Goal: Task Accomplishment & Management: Complete application form

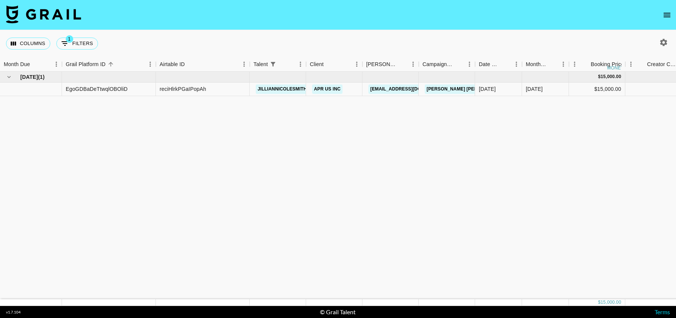
scroll to position [0, 9]
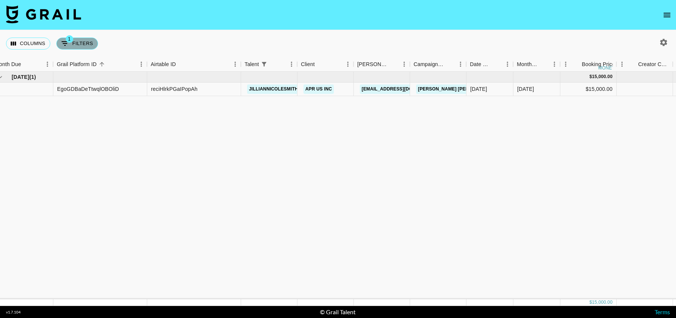
click at [71, 42] on button "1 Filters" at bounding box center [77, 44] width 42 height 12
select select "talentName"
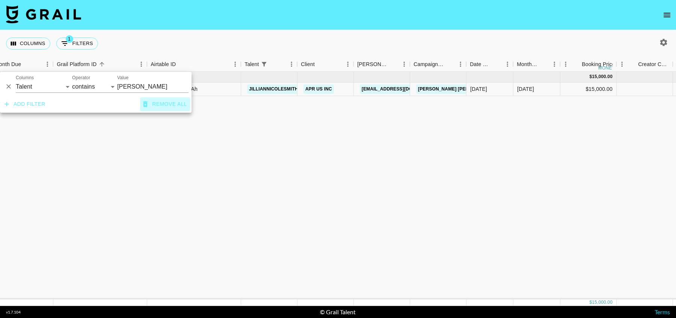
click at [158, 103] on button "Remove all" at bounding box center [165, 104] width 50 height 14
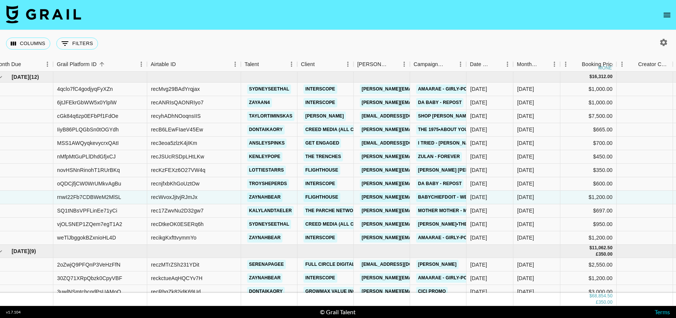
click at [197, 40] on div "Columns 0 Filters + Booking" at bounding box center [338, 43] width 676 height 27
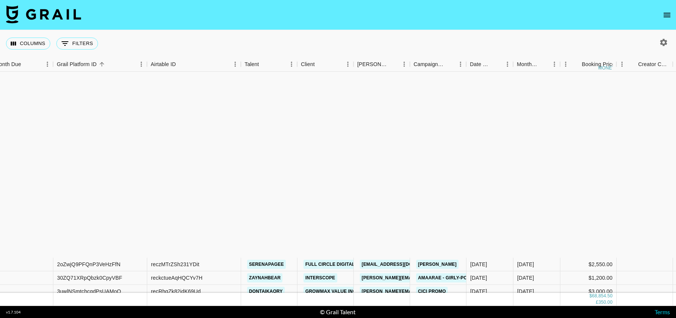
scroll to position [226, 9]
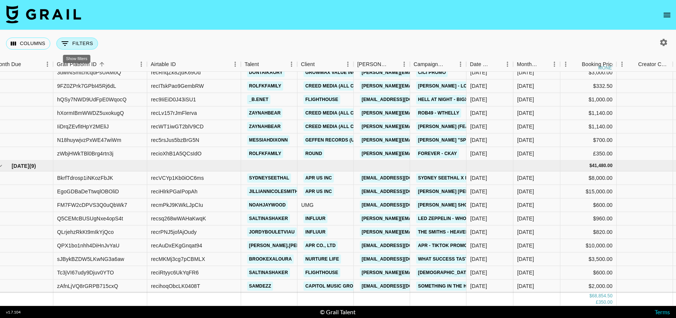
click at [75, 45] on button "0 Filters" at bounding box center [77, 44] width 42 height 12
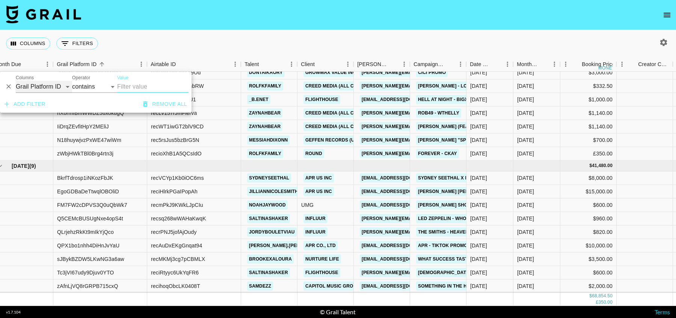
click at [51, 87] on select "Grail Platform ID Airtable ID Talent Manager Client [PERSON_NAME] Campaign (Typ…" at bounding box center [44, 87] width 56 height 12
select select "airtableId"
click at [16, 81] on select "Grail Platform ID Airtable ID Talent Manager Client [PERSON_NAME] Campaign (Typ…" at bounding box center [44, 87] width 56 height 12
click at [156, 35] on div "Columns 0 Filters + Booking" at bounding box center [338, 43] width 676 height 27
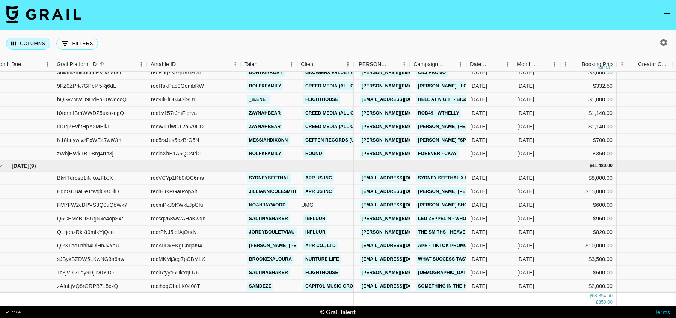
click at [41, 42] on button "Columns" at bounding box center [28, 44] width 44 height 12
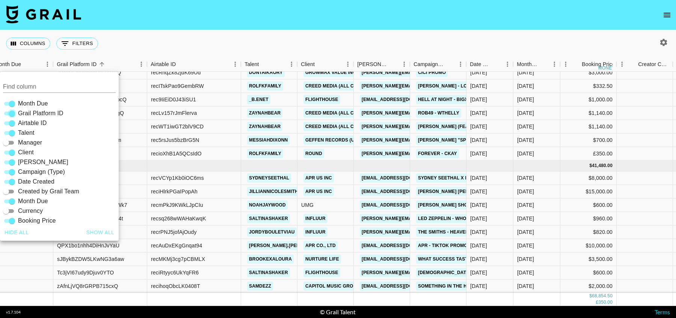
click at [11, 113] on input "Grail Platform ID" at bounding box center [11, 113] width 27 height 9
checkbox input "false"
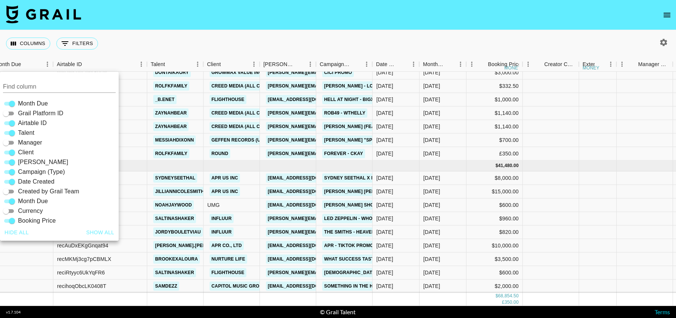
click at [186, 35] on div "Columns 0 Filters + Booking" at bounding box center [338, 43] width 676 height 27
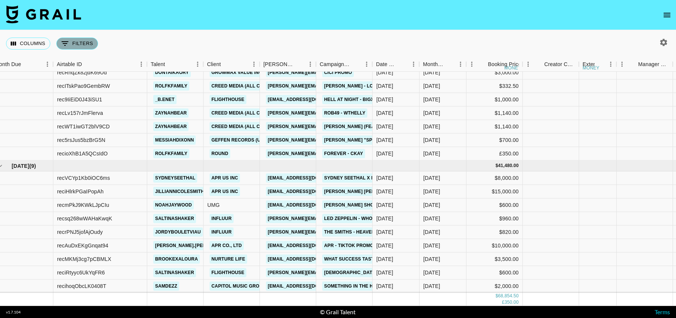
click at [63, 43] on icon "Show filters" at bounding box center [65, 43] width 7 height 5
select select "airtableId"
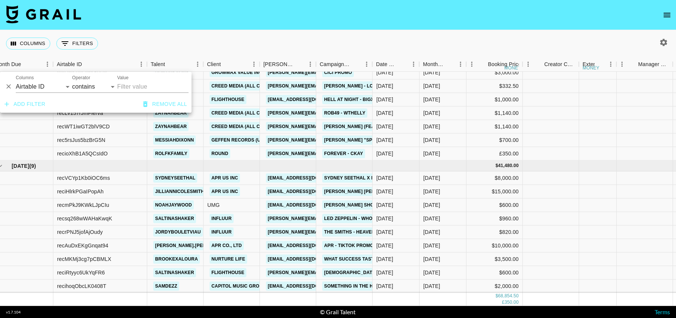
click at [177, 44] on div "Columns 0 Filters + Booking" at bounding box center [338, 43] width 676 height 27
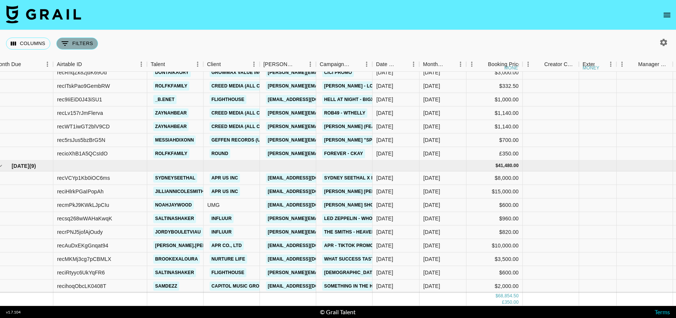
click at [79, 44] on button "0 Filters" at bounding box center [77, 44] width 42 height 12
select select "airtableId"
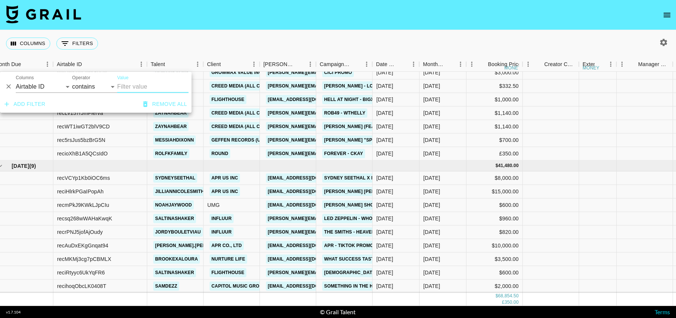
click at [139, 88] on input "Value" at bounding box center [152, 87] width 71 height 12
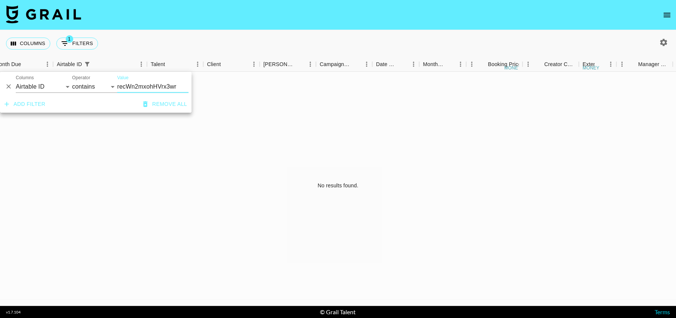
scroll to position [0, 9]
type input "recWn2mxohHVrx3wr"
click at [192, 186] on div "No results found." at bounding box center [338, 186] width 676 height 228
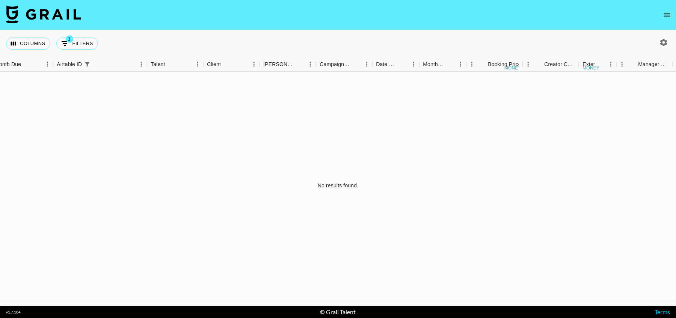
click at [664, 43] on icon "button" at bounding box center [663, 42] width 9 height 9
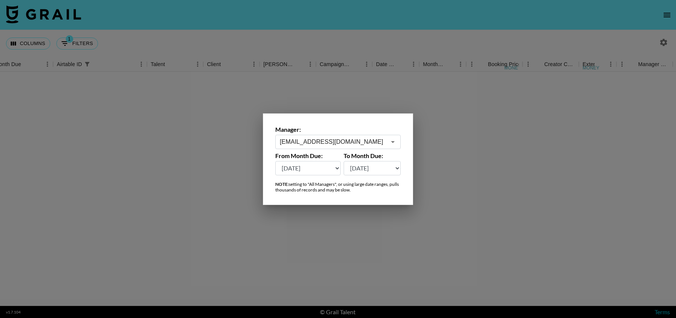
click at [307, 174] on select "[DATE] Sep '[DATE] [DATE] '[DATE] May '[DATE] Mar '[DATE] Jan '[DATE] Nov '[DAT…" at bounding box center [307, 168] width 65 height 14
select select "[DATE]"
click at [275, 161] on select "[DATE] Sep '[DATE] [DATE] '[DATE] May '[DATE] Mar '[DATE] Jan '[DATE] Nov '[DAT…" at bounding box center [307, 168] width 65 height 14
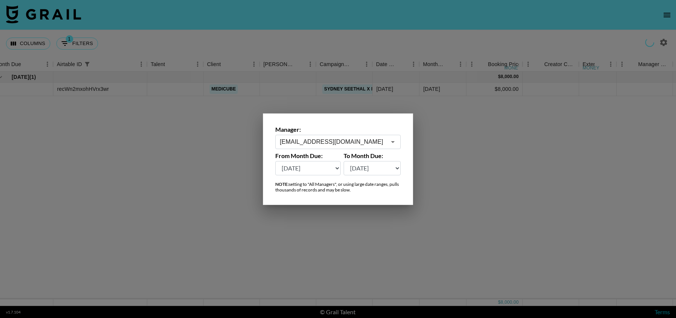
click at [464, 178] on div at bounding box center [338, 159] width 676 height 318
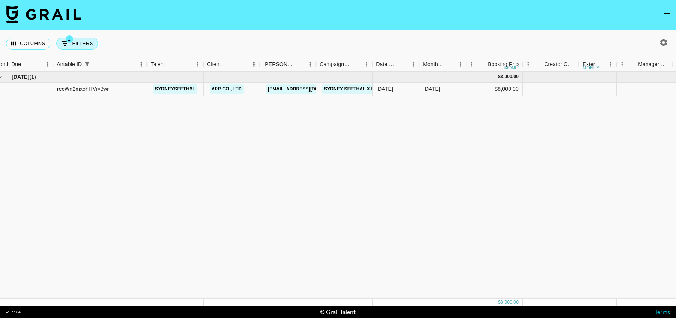
click at [74, 41] on button "1 Filters" at bounding box center [77, 44] width 42 height 12
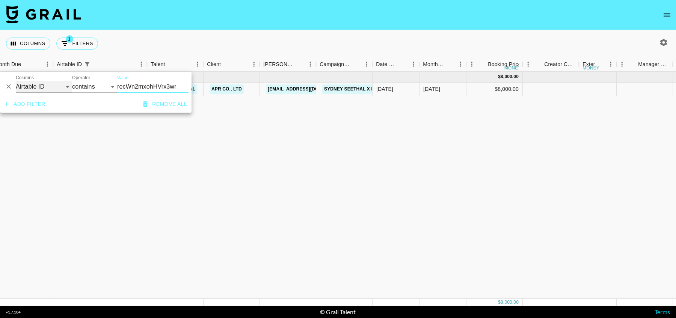
click at [30, 83] on select "Grail Platform ID Airtable ID Talent Manager Client [PERSON_NAME] Campaign (Typ…" at bounding box center [44, 87] width 56 height 12
select select "talentName"
click at [16, 81] on select "Grail Platform ID Airtable ID Talent Manager Client [PERSON_NAME] Campaign (Typ…" at bounding box center [44, 87] width 56 height 12
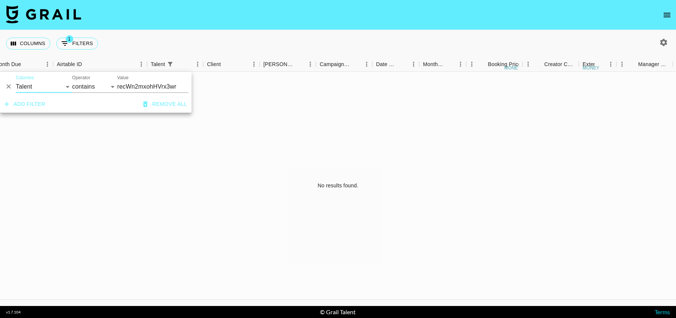
click at [140, 88] on input "recWn2mxohHVrx3wr" at bounding box center [152, 87] width 71 height 12
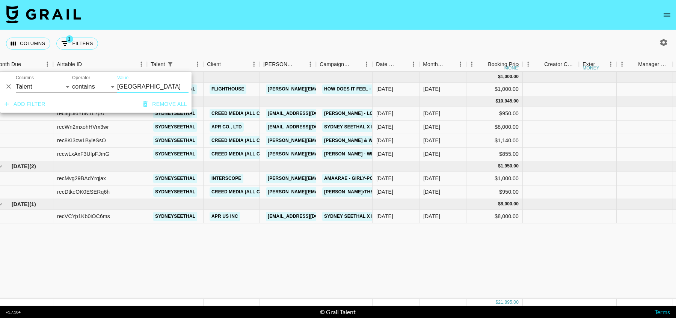
type input "[GEOGRAPHIC_DATA]"
click at [148, 266] on div "[DATE] ( 1 ) $ 1,000.00 $ 97.63 recNFnsrBCvaMoHBj sydneyseethal Flighthouse [PE…" at bounding box center [676, 186] width 1370 height 228
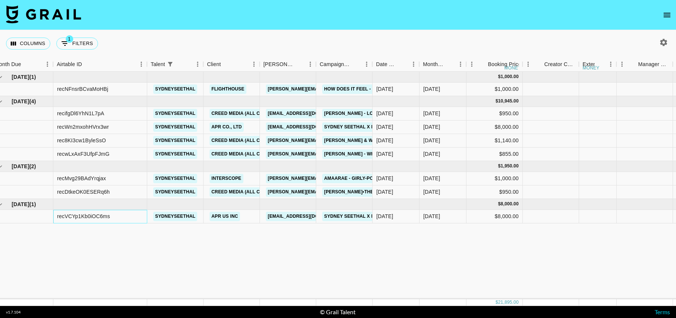
click at [95, 215] on div "recVCYp1Kb0iOC6ms" at bounding box center [83, 217] width 53 height 8
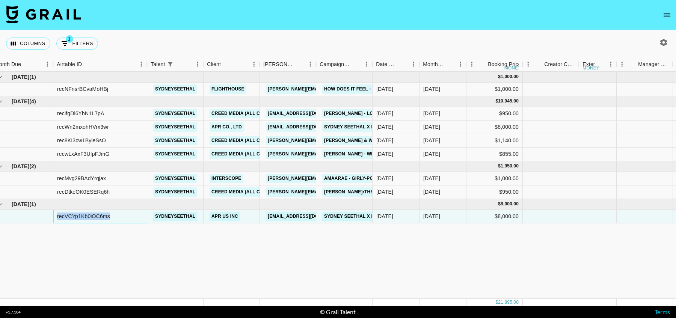
copy div "recVCYp1Kb0iOC6ms"
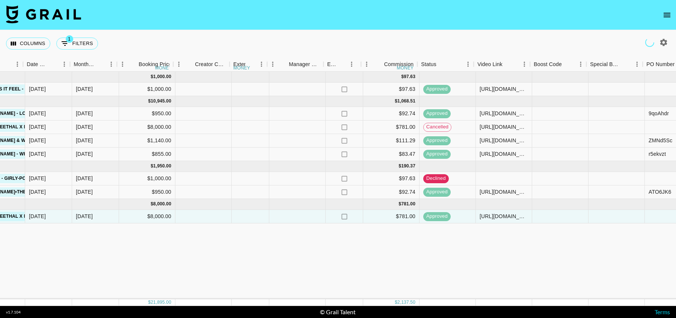
scroll to position [0, 358]
click at [80, 42] on button "1 Filters" at bounding box center [77, 44] width 42 height 12
select select "talentName"
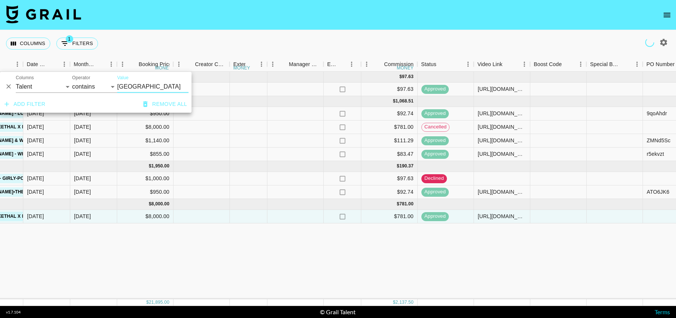
click at [126, 85] on input "[GEOGRAPHIC_DATA]" at bounding box center [152, 87] width 71 height 12
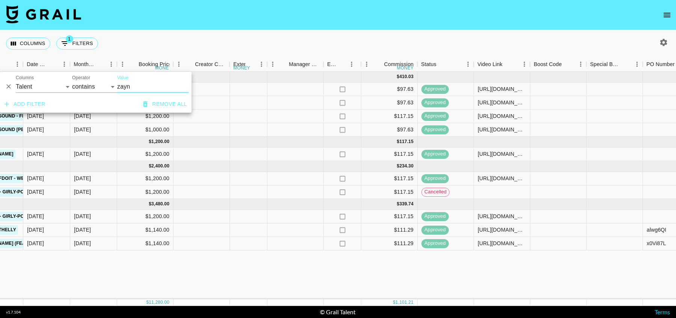
type input "zayn"
click at [83, 263] on div "[DATE] ( 4 ) $ 4,200.00 $ 410.03 recspvMRH1TSzZzFh zaynahbear Warner Records [P…" at bounding box center [327, 186] width 1370 height 228
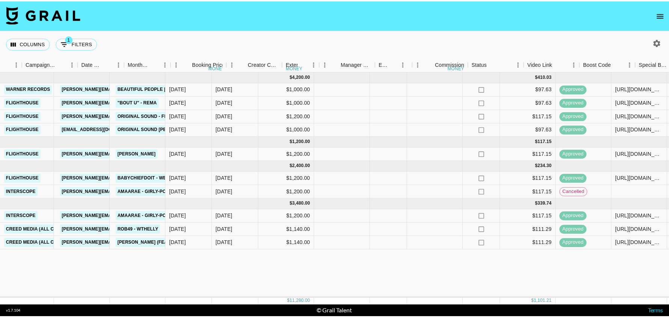
scroll to position [0, 0]
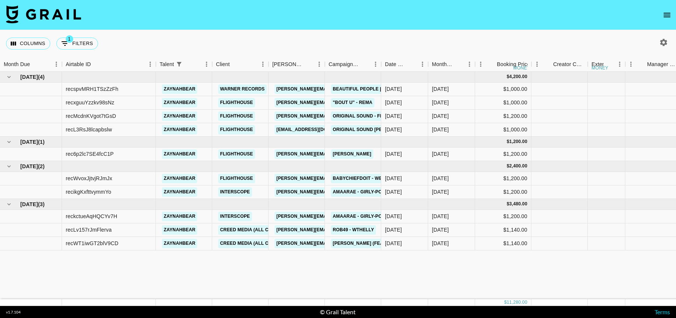
click at [665, 15] on icon "open drawer" at bounding box center [667, 15] width 7 height 5
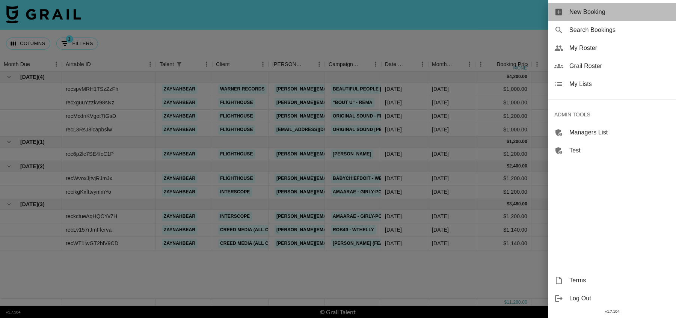
click at [607, 13] on span "New Booking" at bounding box center [620, 12] width 101 height 9
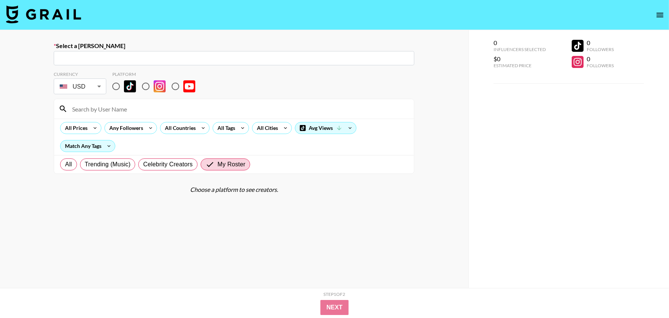
click at [134, 61] on input "text" at bounding box center [234, 58] width 352 height 9
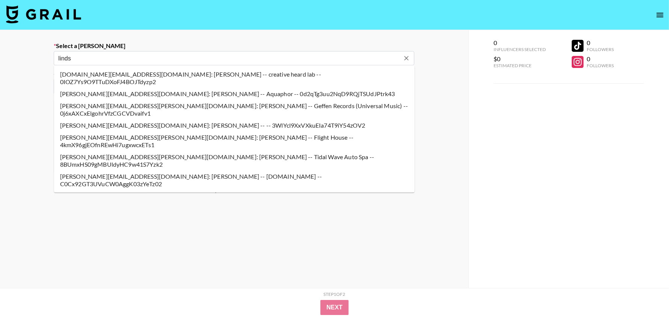
type input "linds"
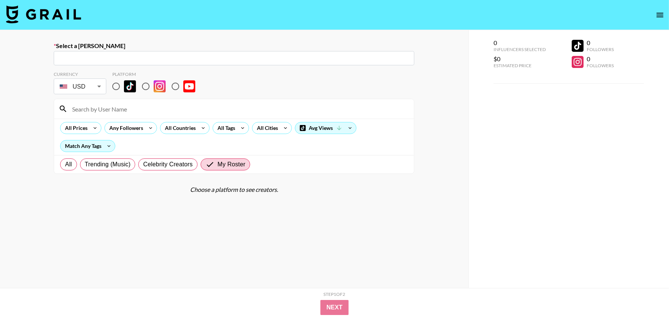
click at [136, 59] on input "text" at bounding box center [234, 58] width 352 height 9
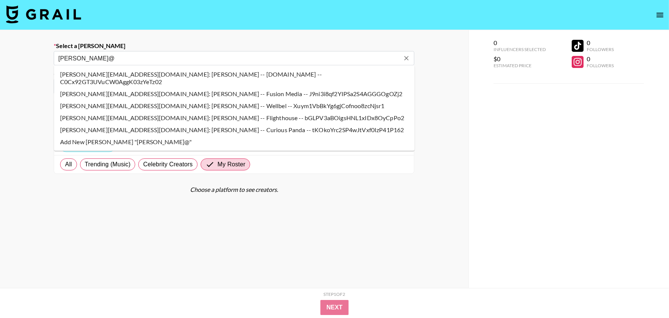
click at [103, 112] on li "[PERSON_NAME][EMAIL_ADDRESS][DOMAIN_NAME]: [PERSON_NAME] -- Flighthouse -- bGLP…" at bounding box center [234, 118] width 361 height 12
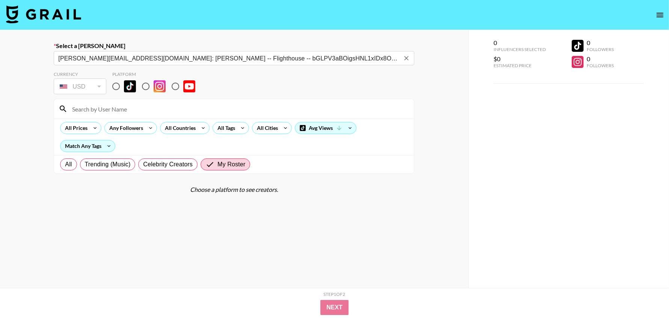
type input "[PERSON_NAME][EMAIL_ADDRESS][DOMAIN_NAME]: [PERSON_NAME] -- Flighthouse -- bGLP…"
click at [117, 85] on input "radio" at bounding box center [116, 87] width 16 height 16
radio input "true"
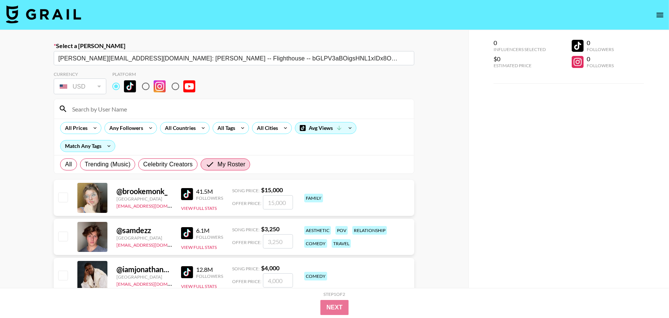
click at [116, 109] on input at bounding box center [239, 109] width 342 height 12
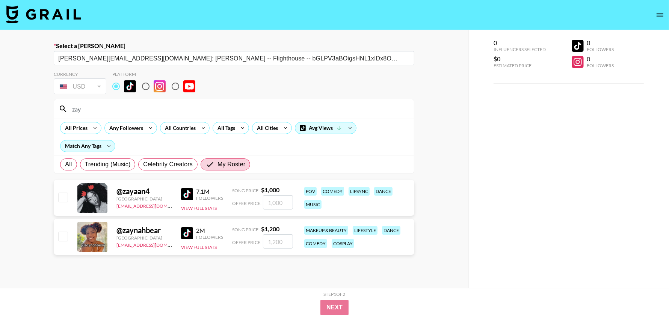
type input "zay"
click at [64, 237] on input "checkbox" at bounding box center [62, 236] width 9 height 9
checkbox input "true"
type input "1200"
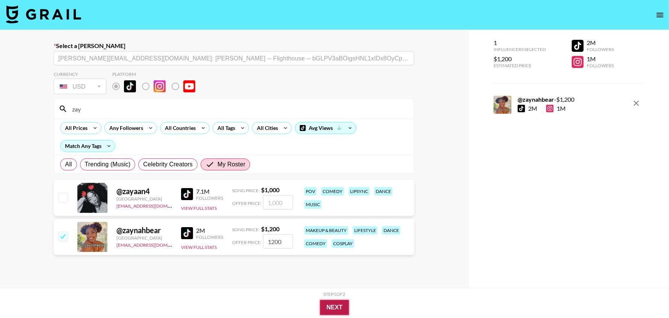
click at [336, 307] on button "Next" at bounding box center [334, 307] width 29 height 15
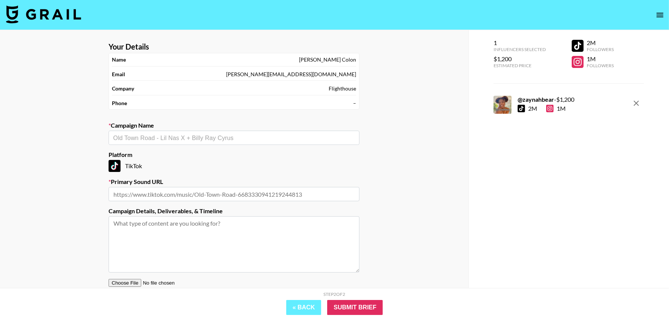
click at [160, 192] on input "text" at bounding box center [234, 194] width 251 height 14
paste input "[URL][DOMAIN_NAME]"
type input "[URL][DOMAIN_NAME]"
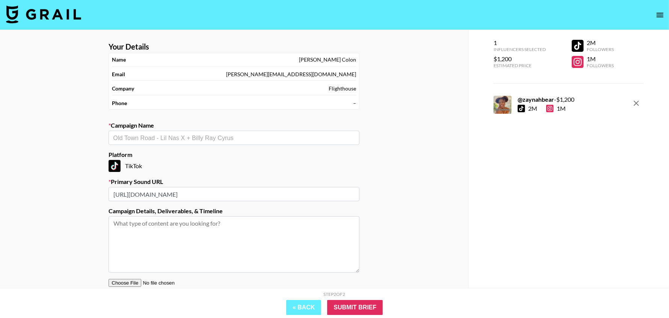
click at [178, 135] on input "text" at bounding box center [234, 138] width 242 height 9
click at [165, 154] on li "Conjuring Movie" at bounding box center [234, 153] width 251 height 12
type input "Conjuring Movie"
type input "[URL][DOMAIN_NAME]"
type textarea "TikTok -- TikTok -- TikTok -- TikTok --"
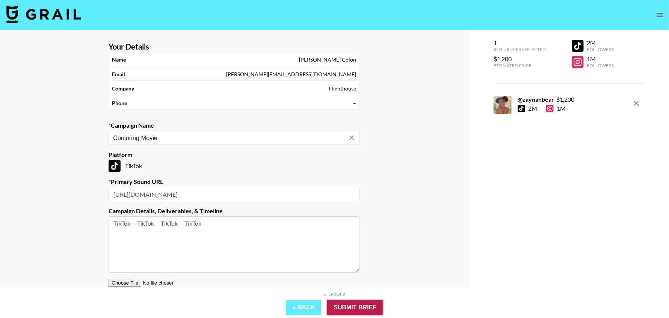
click at [356, 308] on input "Submit Brief" at bounding box center [355, 307] width 56 height 15
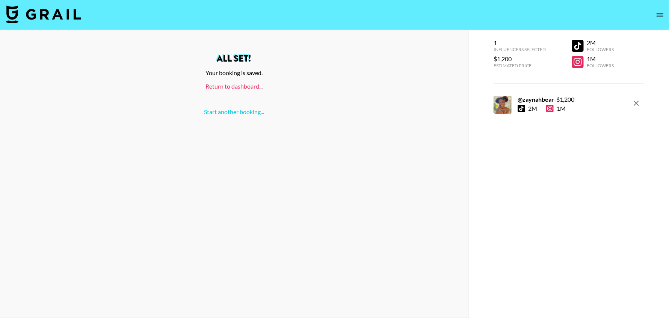
click at [237, 86] on link "Return to dashboard..." at bounding box center [234, 86] width 57 height 7
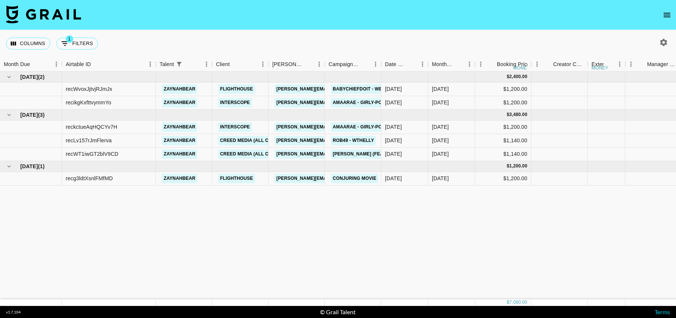
click at [338, 221] on div "[DATE] ( 2 ) $ 2,400.00 $ 234.30 recWvoxJjtvjRJmJx zaynahbear Flighthouse [PERS…" at bounding box center [685, 186] width 1370 height 228
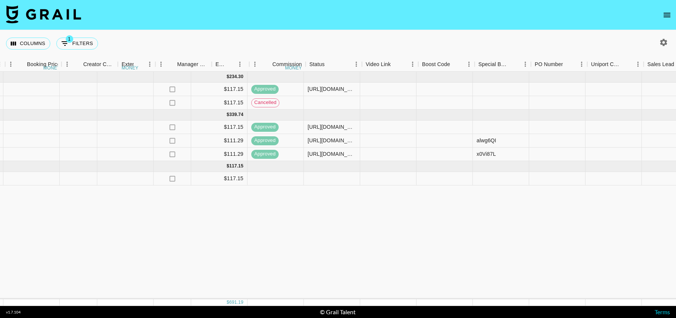
scroll to position [0, 693]
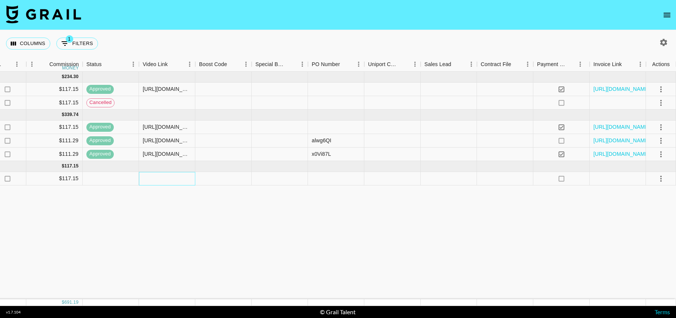
click at [152, 178] on div at bounding box center [167, 179] width 56 height 14
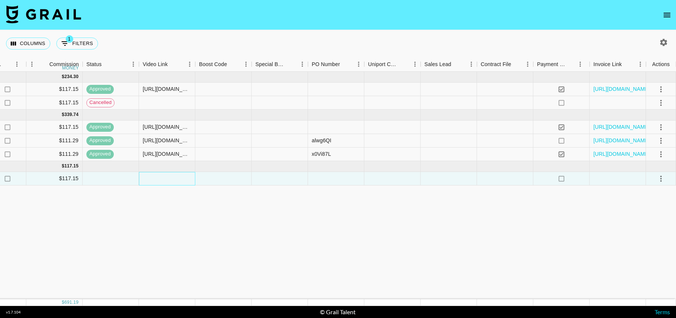
click at [152, 178] on div at bounding box center [167, 179] width 56 height 14
type input "https://www.tiktok.com/@zaynahbear/video/7546747548136934669"
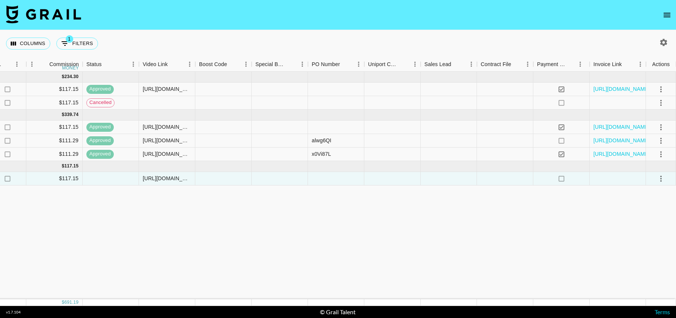
click at [662, 178] on icon "select merge strategy" at bounding box center [661, 178] width 9 height 9
click at [643, 245] on div "Approve" at bounding box center [644, 248] width 23 height 9
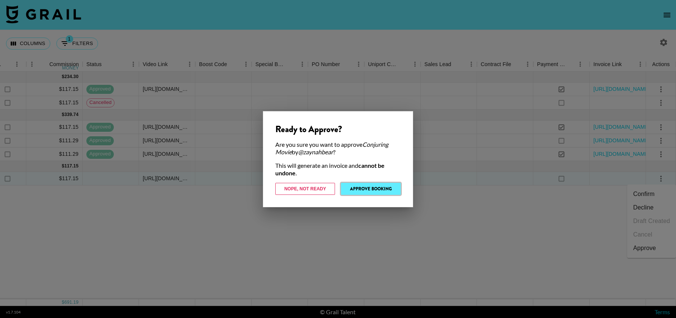
click at [377, 188] on button "Approve Booking" at bounding box center [371, 189] width 60 height 12
